Goal: Task Accomplishment & Management: Complete application form

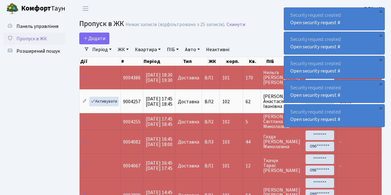
select select "25"
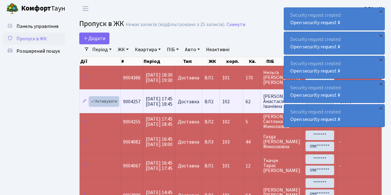
click at [105, 100] on link "Активувати" at bounding box center [103, 102] width 29 height 10
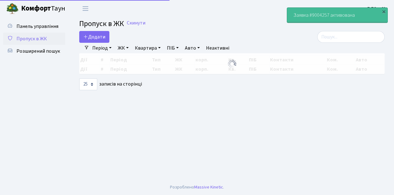
select select "25"
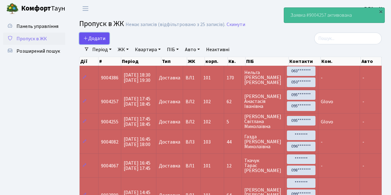
click at [92, 39] on span "Додати" at bounding box center [94, 38] width 22 height 7
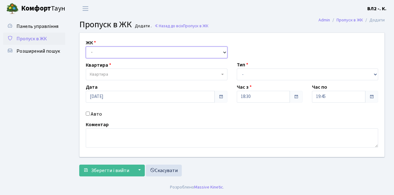
click at [109, 52] on select "- ВЛ1, Ужгородський пров., 4/1 ВЛ2, Голосіївський просп., 76 ВЛ3, пр.Голосіївсь…" at bounding box center [157, 53] width 142 height 12
select select "317"
click at [86, 47] on select "- ВЛ1, Ужгородський пров., 4/1 ВЛ2, Голосіївський просп., 76 ВЛ3, пр.Голосіївсь…" at bounding box center [157, 53] width 142 height 12
select select
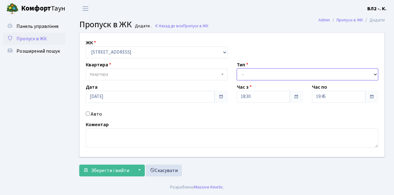
click at [252, 73] on select "- Доставка Таксі Гості Сервіс" at bounding box center [308, 75] width 142 height 12
select select "1"
click at [237, 69] on select "- Доставка Таксі Гості Сервіс" at bounding box center [308, 75] width 142 height 12
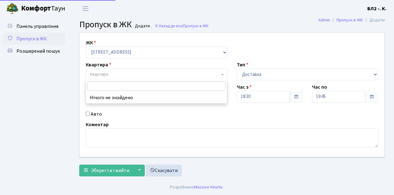
click at [138, 71] on span "Квартира" at bounding box center [155, 74] width 130 height 6
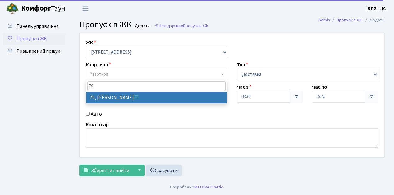
type input "79"
select select "38176"
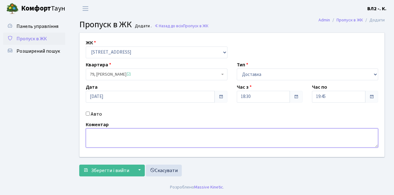
click at [118, 138] on textarea at bounding box center [232, 138] width 292 height 19
type textarea "Silpo.ua"
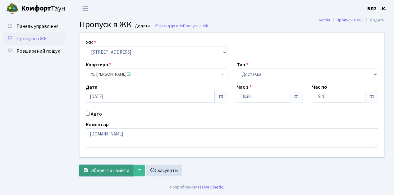
click at [110, 170] on span "Зберегти і вийти" at bounding box center [110, 170] width 38 height 7
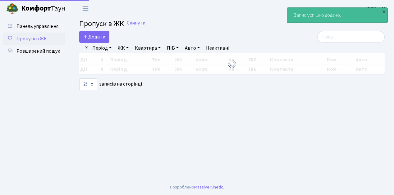
select select "25"
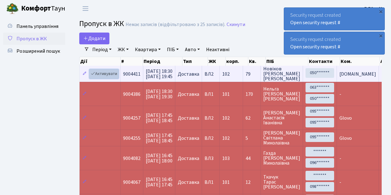
click at [106, 75] on link "Активувати" at bounding box center [103, 74] width 29 height 10
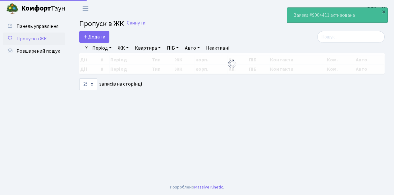
select select "25"
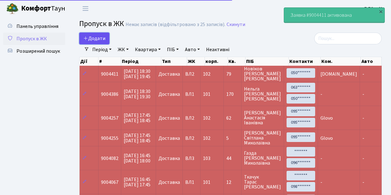
click at [101, 40] on span "Додати" at bounding box center [94, 38] width 22 height 7
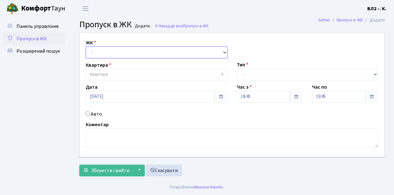
click at [105, 53] on select "- [STREET_ADDRESS][PERSON_NAME]" at bounding box center [157, 53] width 142 height 12
select select "317"
click at [86, 47] on select "- [STREET_ADDRESS][PERSON_NAME]" at bounding box center [157, 53] width 142 height 12
select select
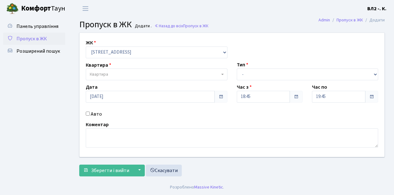
click at [111, 75] on span "Квартира" at bounding box center [155, 74] width 130 height 6
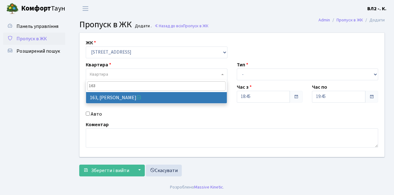
type input "163"
select select "38425"
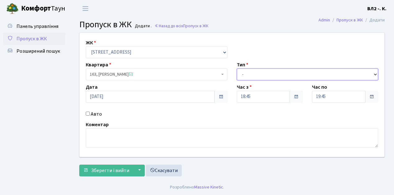
click at [258, 77] on select "- Доставка Таксі Гості Сервіс" at bounding box center [308, 75] width 142 height 12
select select "1"
click at [237, 69] on select "- Доставка Таксі Гості Сервіс" at bounding box center [308, 75] width 142 height 12
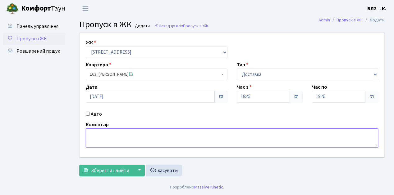
click at [109, 140] on textarea at bounding box center [232, 138] width 292 height 19
type textarea "Glovo"
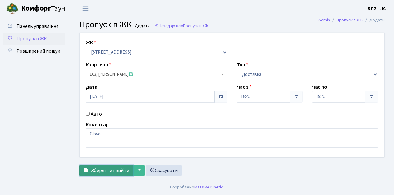
click at [107, 168] on span "Зберегти і вийти" at bounding box center [110, 170] width 38 height 7
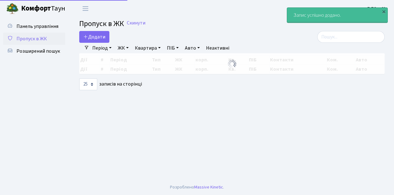
select select "25"
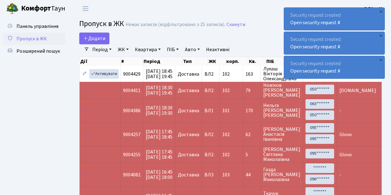
click at [34, 38] on span "Пропуск в ЖК" at bounding box center [31, 38] width 30 height 7
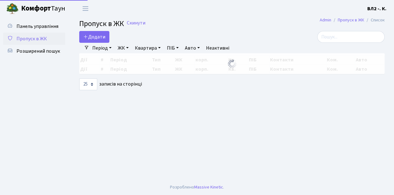
select select "25"
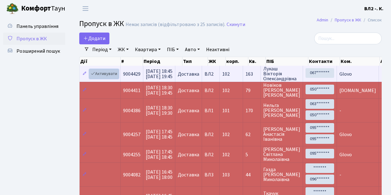
click at [115, 74] on link "Активувати" at bounding box center [103, 74] width 29 height 10
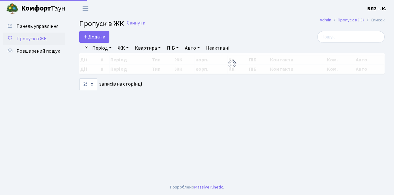
select select "25"
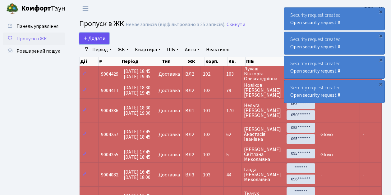
click at [96, 39] on span "Додати" at bounding box center [94, 38] width 22 height 7
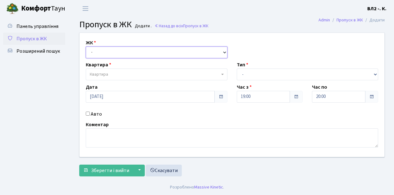
click at [98, 55] on select "- [STREET_ADDRESS][PERSON_NAME]" at bounding box center [157, 53] width 142 height 12
select select "317"
click at [86, 47] on select "- ВЛ1, Ужгородський пров., 4/1 ВЛ2, Голосіївський просп., 76 ВЛ3, пр.Голосіївсь…" at bounding box center [157, 53] width 142 height 12
select select
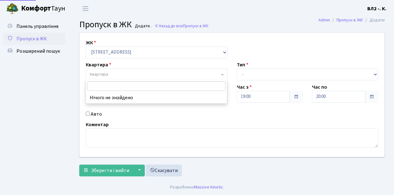
click at [114, 71] on span "Квартира" at bounding box center [157, 75] width 142 height 12
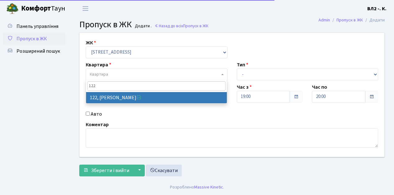
type input "122"
select select "38302"
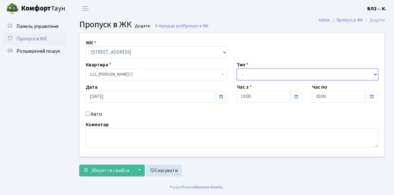
click at [270, 73] on select "- Доставка Таксі Гості Сервіс" at bounding box center [308, 75] width 142 height 12
select select "1"
click at [237, 69] on select "- Доставка Таксі Гості Сервіс" at bounding box center [308, 75] width 142 height 12
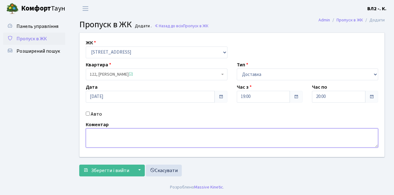
click at [95, 138] on textarea at bounding box center [232, 138] width 292 height 19
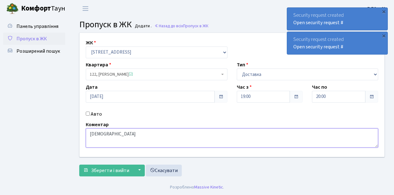
drag, startPoint x: 104, startPoint y: 133, endPoint x: 88, endPoint y: 137, distance: 16.6
click at [88, 137] on textarea "Ashan" at bounding box center [232, 138] width 292 height 19
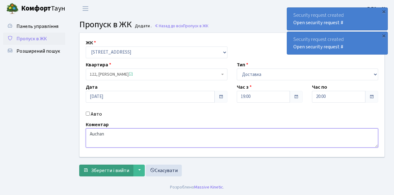
type textarea "Auchan"
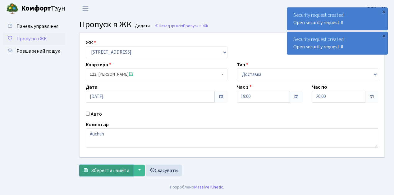
click at [108, 171] on span "Зберегти і вийти" at bounding box center [110, 170] width 38 height 7
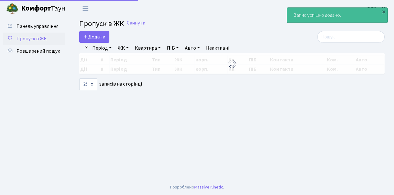
select select "25"
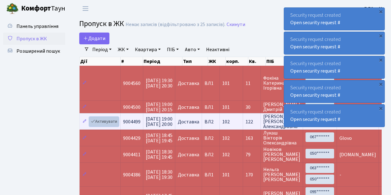
click at [105, 121] on link "Активувати" at bounding box center [103, 122] width 29 height 10
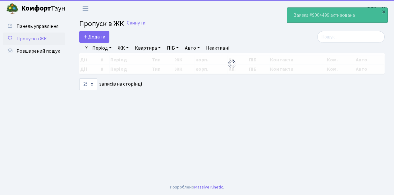
select select "25"
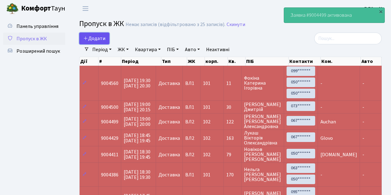
click at [102, 36] on span "Додати" at bounding box center [94, 38] width 22 height 7
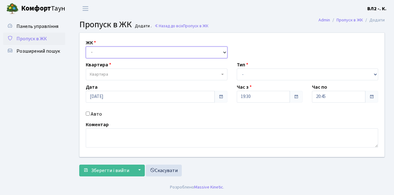
click at [99, 53] on select "- [STREET_ADDRESS][PERSON_NAME]" at bounding box center [157, 53] width 142 height 12
select select "317"
click at [86, 47] on select "- [STREET_ADDRESS][PERSON_NAME]" at bounding box center [157, 53] width 142 height 12
select select
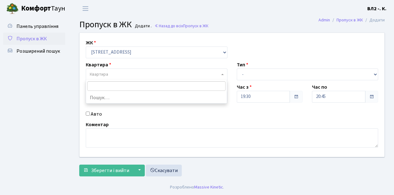
click at [112, 72] on span "Квартира" at bounding box center [155, 74] width 130 height 6
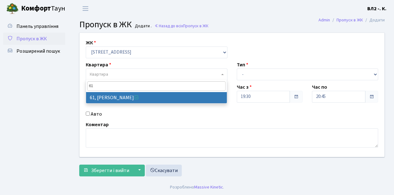
type input "61"
select select "38122"
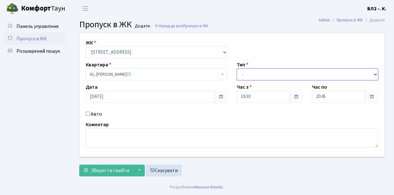
click at [256, 73] on select "- Доставка Таксі Гості Сервіс" at bounding box center [308, 75] width 142 height 12
select select "18"
click at [237, 69] on select "- Доставка Таксі Гості Сервіс" at bounding box center [308, 75] width 142 height 12
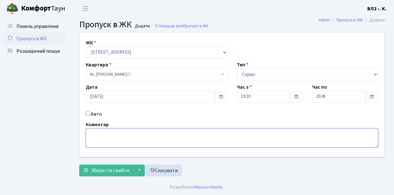
click at [91, 140] on textarea at bounding box center [232, 138] width 292 height 19
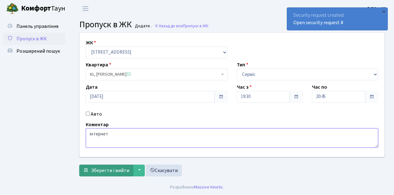
type textarea "інтернет"
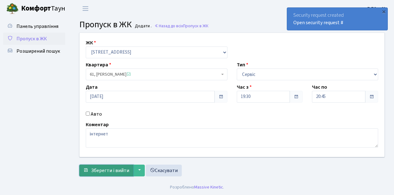
click at [120, 170] on span "Зберегти і вийти" at bounding box center [110, 170] width 38 height 7
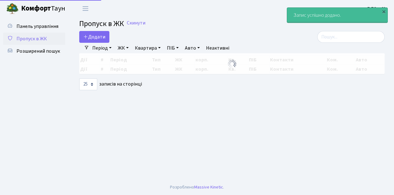
select select "25"
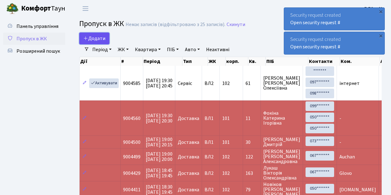
click at [95, 38] on span "Додати" at bounding box center [94, 38] width 22 height 7
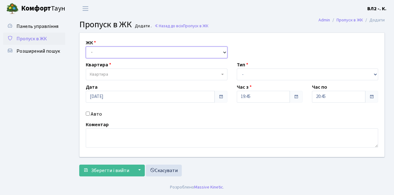
click at [98, 50] on select "- ВЛ1, Ужгородський пров., 4/1 ВЛ2, Голосіївський просп., 76 ВЛ3, пр.Голосіївсь…" at bounding box center [157, 53] width 142 height 12
select select "317"
click at [86, 47] on select "- ВЛ1, Ужгородський пров., 4/1 ВЛ2, Голосіївський просп., 76 ВЛ3, пр.Голосіївсь…" at bounding box center [157, 53] width 142 height 12
select select
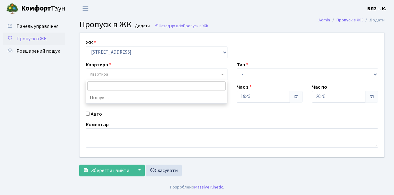
click at [104, 75] on span "Квартира" at bounding box center [99, 74] width 18 height 6
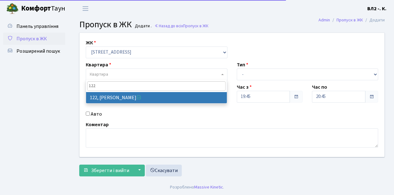
type input "122"
select select "38302"
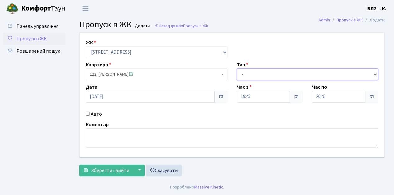
click at [254, 71] on select "- Доставка Таксі Гості Сервіс" at bounding box center [308, 75] width 142 height 12
select select "1"
click at [237, 69] on select "- Доставка Таксі Гості Сервіс" at bounding box center [308, 75] width 142 height 12
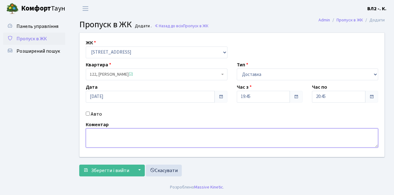
click at [103, 140] on textarea at bounding box center [232, 138] width 292 height 19
type textarea "Domino's"
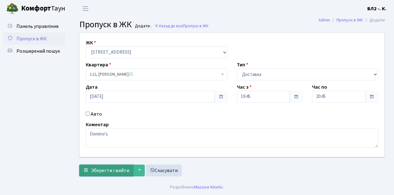
click at [117, 173] on span "Зберегти і вийти" at bounding box center [110, 170] width 38 height 7
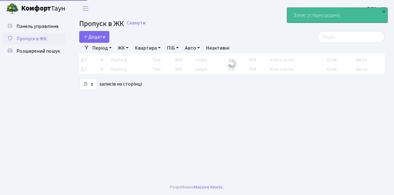
select select "25"
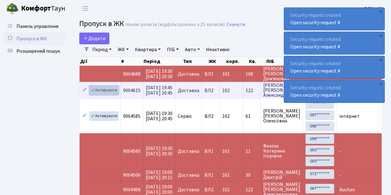
click at [104, 93] on link "Активувати" at bounding box center [103, 91] width 29 height 10
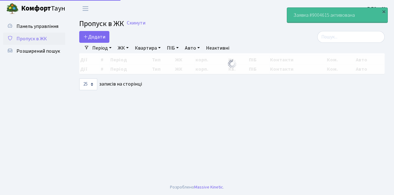
select select "25"
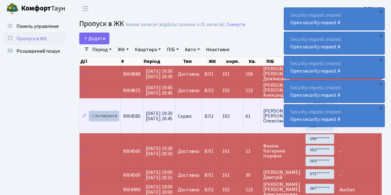
click at [100, 115] on link "Активувати" at bounding box center [103, 116] width 29 height 10
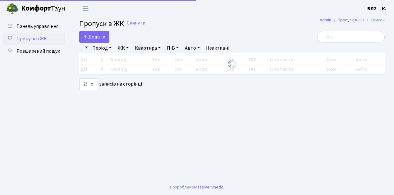
select select "25"
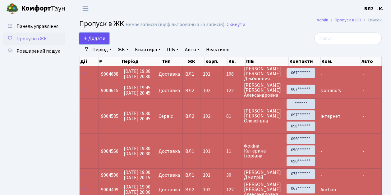
click at [97, 37] on span "Додати" at bounding box center [94, 38] width 22 height 7
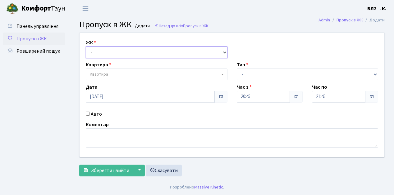
click at [94, 52] on select "- ВЛ1, Ужгородський пров., 4/1 ВЛ2, Голосіївський просп., 76 ВЛ3, пр.Голосіївсь…" at bounding box center [157, 53] width 142 height 12
select select "317"
click at [86, 47] on select "- ВЛ1, Ужгородський пров., 4/1 ВЛ2, Голосіївський просп., 76 ВЛ3, пр.Голосіївсь…" at bounding box center [157, 53] width 142 height 12
select select
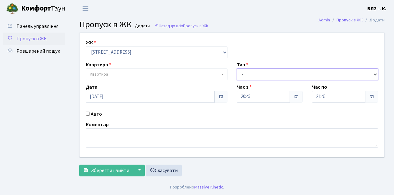
click at [242, 76] on select "- Доставка Таксі Гості Сервіс" at bounding box center [308, 75] width 142 height 12
select select "1"
click at [237, 69] on select "- Доставка Таксі Гості Сервіс" at bounding box center [308, 75] width 142 height 12
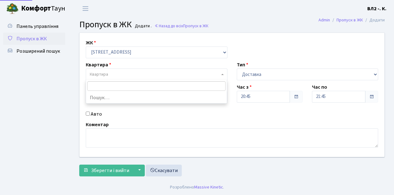
click at [129, 74] on span "Квартира" at bounding box center [155, 74] width 130 height 6
click at [133, 86] on input "search" at bounding box center [156, 86] width 138 height 10
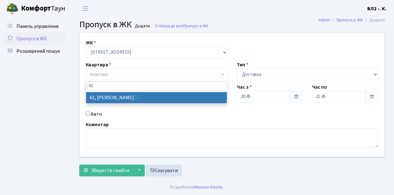
type input "61"
select select "38122"
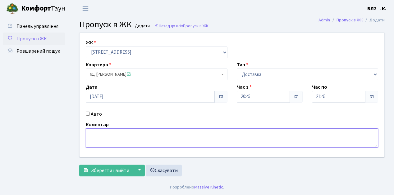
click at [101, 135] on textarea at bounding box center [232, 138] width 292 height 19
type textarea "Glovo"
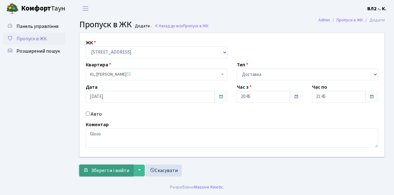
click at [116, 167] on span "Зберегти і вийти" at bounding box center [110, 170] width 38 height 7
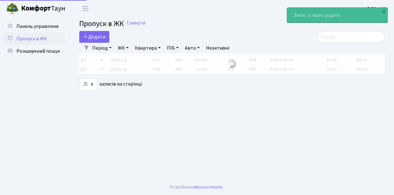
select select "25"
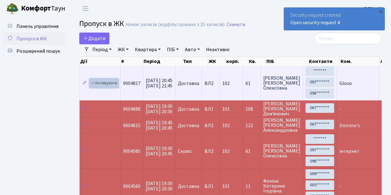
click at [102, 85] on link "Активувати" at bounding box center [103, 84] width 29 height 10
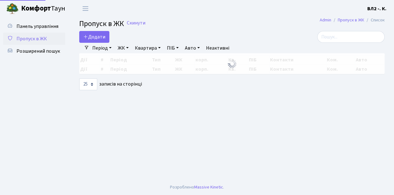
select select "25"
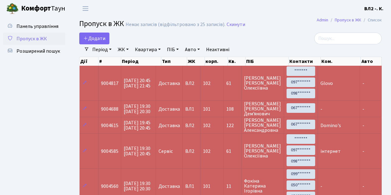
click at [29, 40] on span "Пропуск в ЖК" at bounding box center [31, 38] width 30 height 7
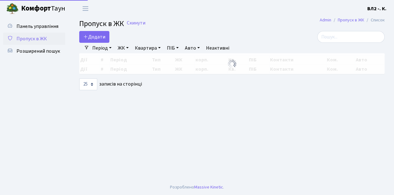
select select "25"
